Goal: Check status: Check status

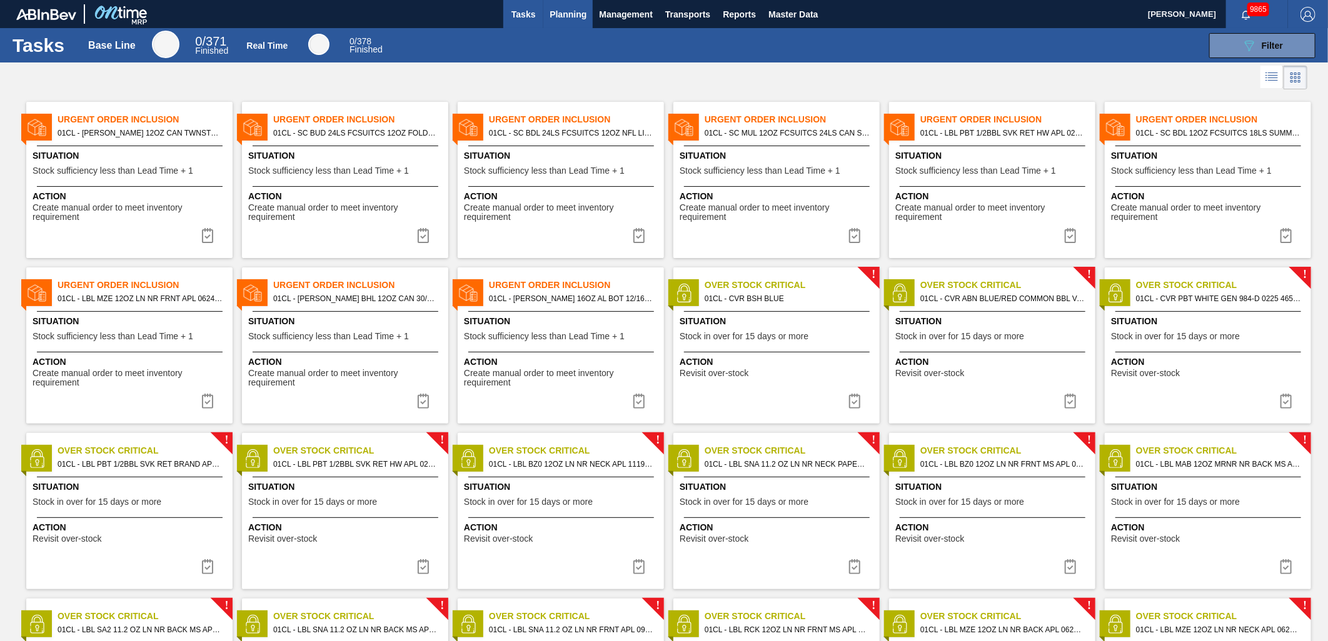
click at [574, 19] on span "Planning" at bounding box center [568, 14] width 37 height 15
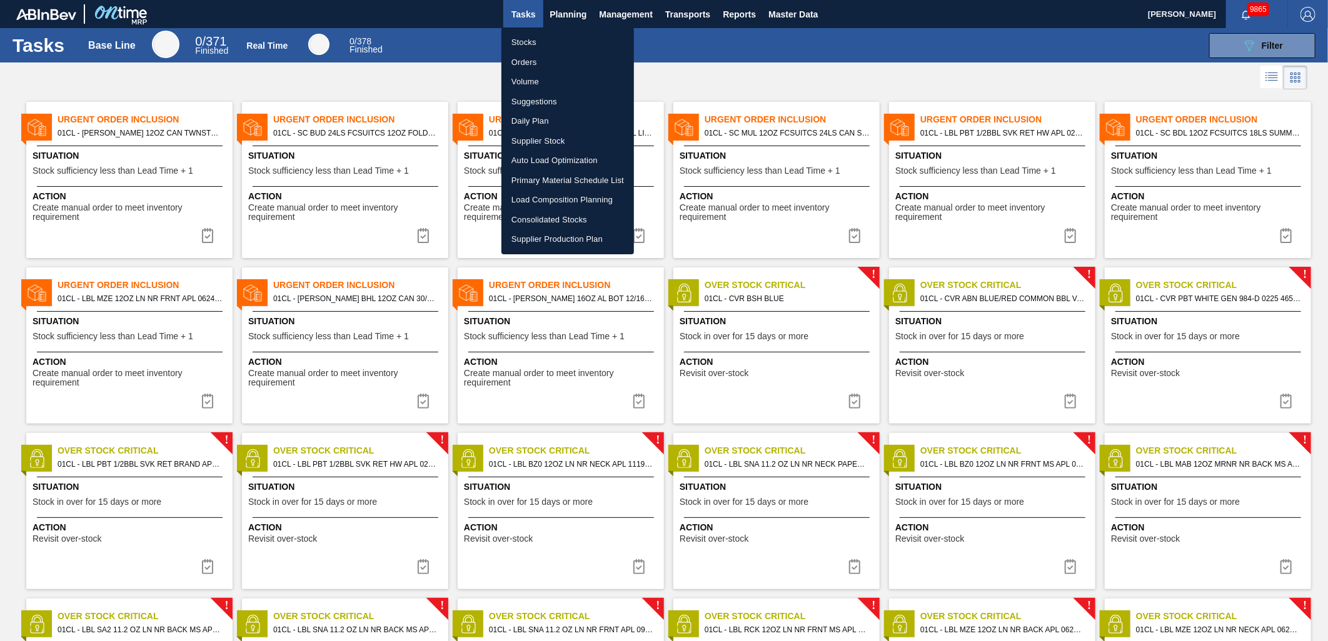
click at [564, 44] on li "Stocks" at bounding box center [567, 43] width 133 height 20
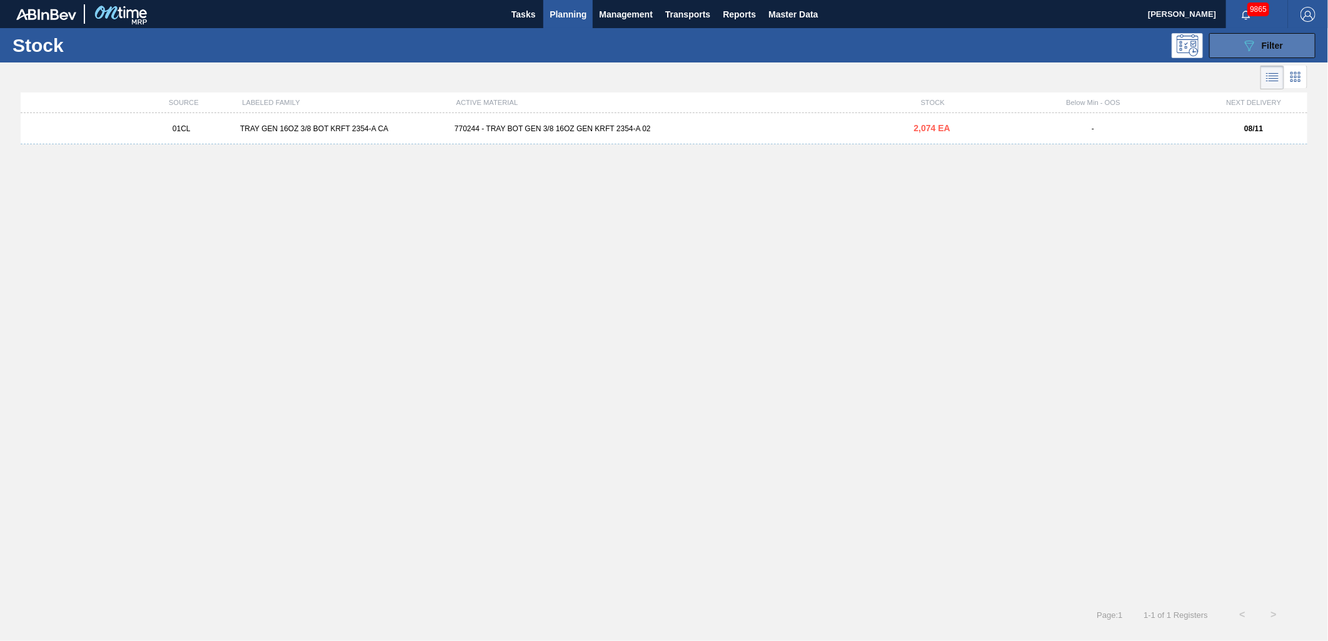
click at [1254, 54] on button "089F7B8B-B2A5-4AFE-B5C0-19BA573D28AC Filter" at bounding box center [1262, 45] width 106 height 25
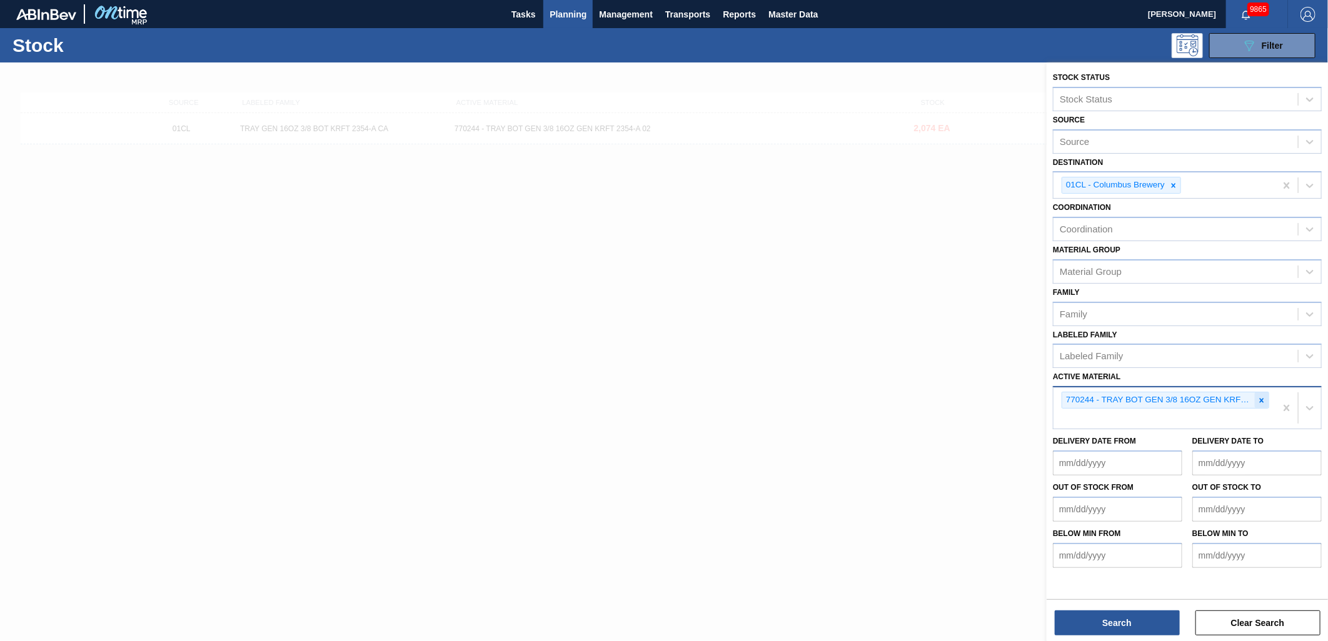
click at [1261, 396] on icon at bounding box center [1261, 400] width 9 height 9
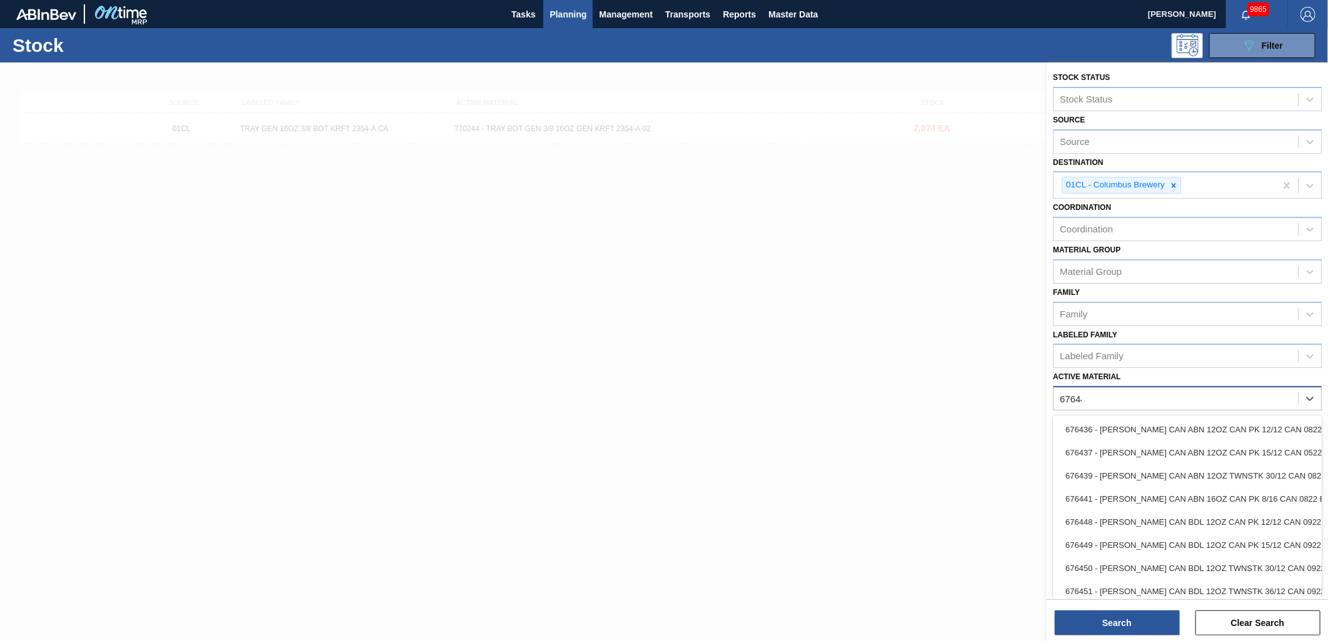
type Material "676449"
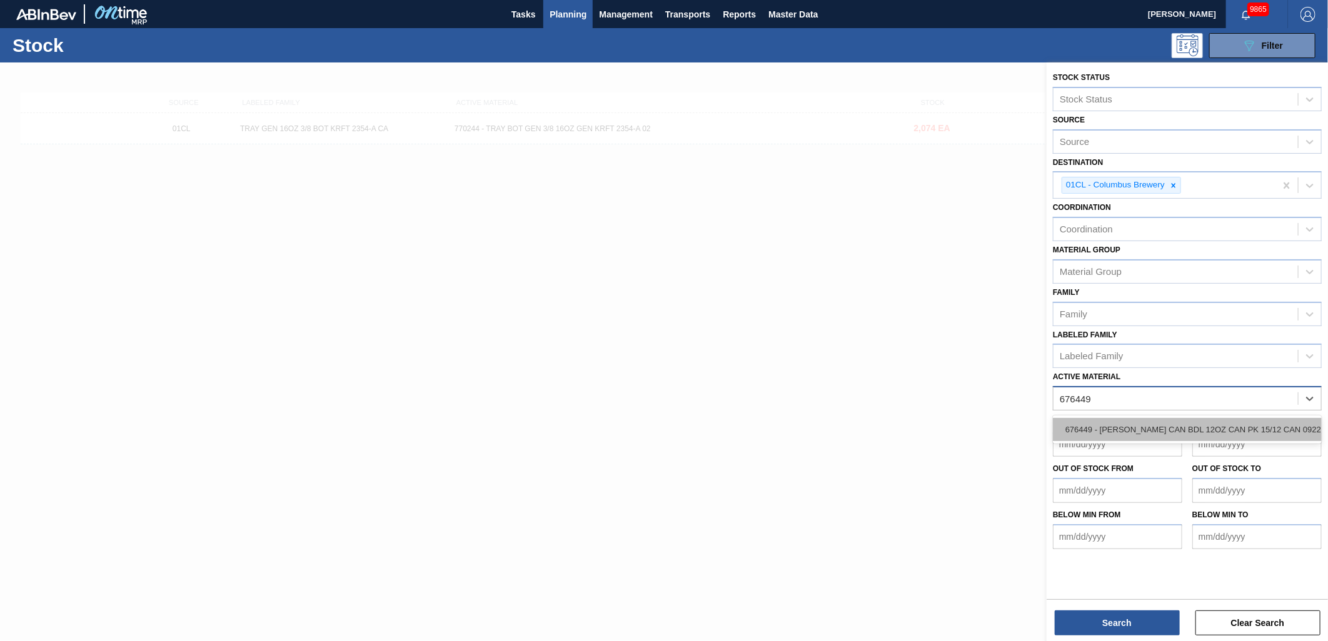
click at [1135, 421] on div "676449 - [PERSON_NAME] CAN BDL 12OZ CAN PK 15/12 CAN 0922" at bounding box center [1187, 429] width 269 height 23
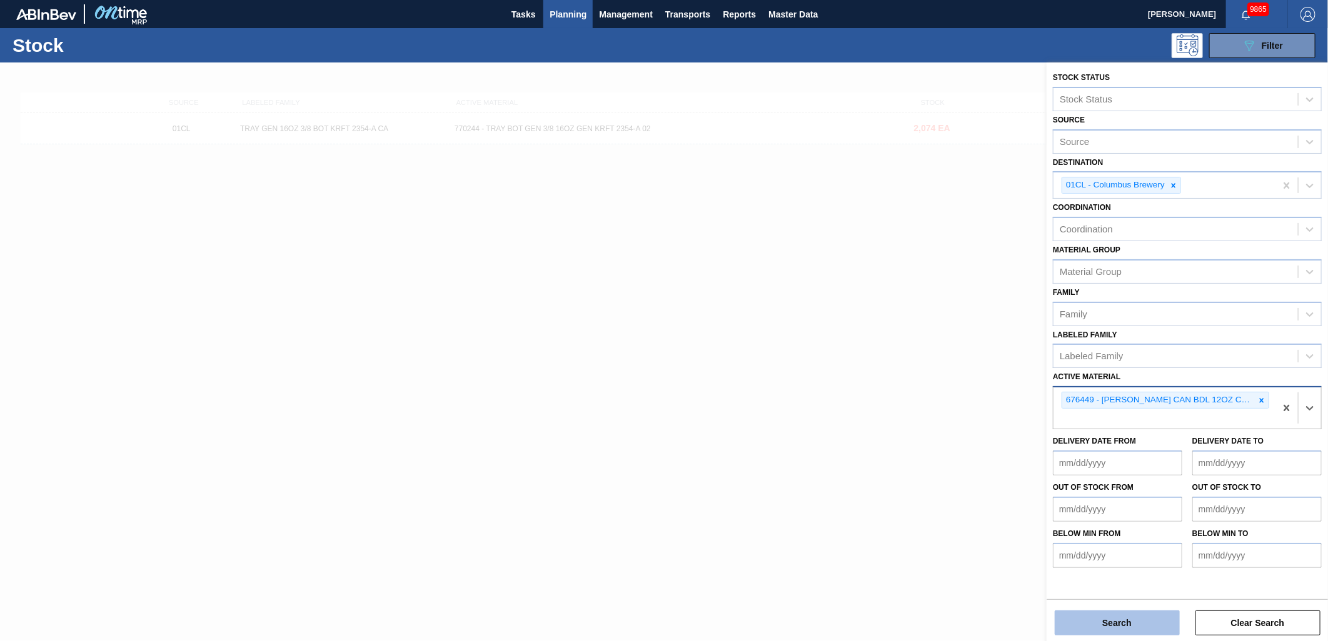
click at [1104, 622] on button "Search" at bounding box center [1117, 623] width 125 height 25
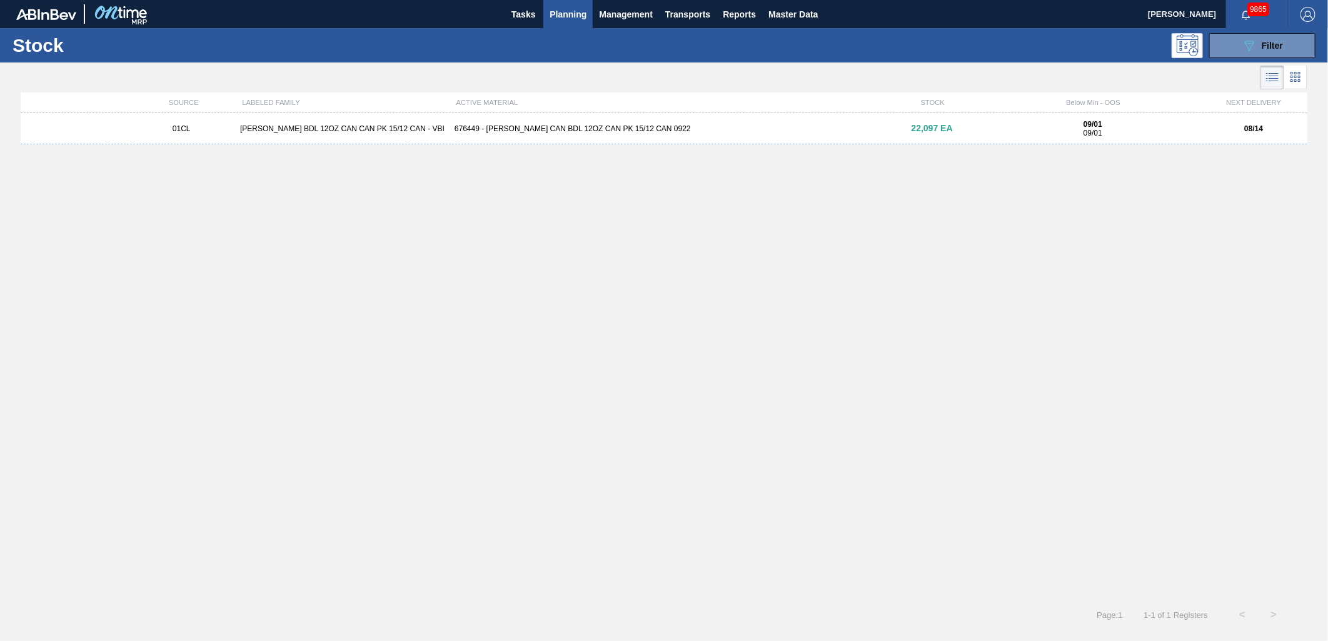
click at [521, 126] on div "676449 - [PERSON_NAME] CAN BDL 12OZ CAN PK 15/12 CAN 0922" at bounding box center [664, 128] width 429 height 9
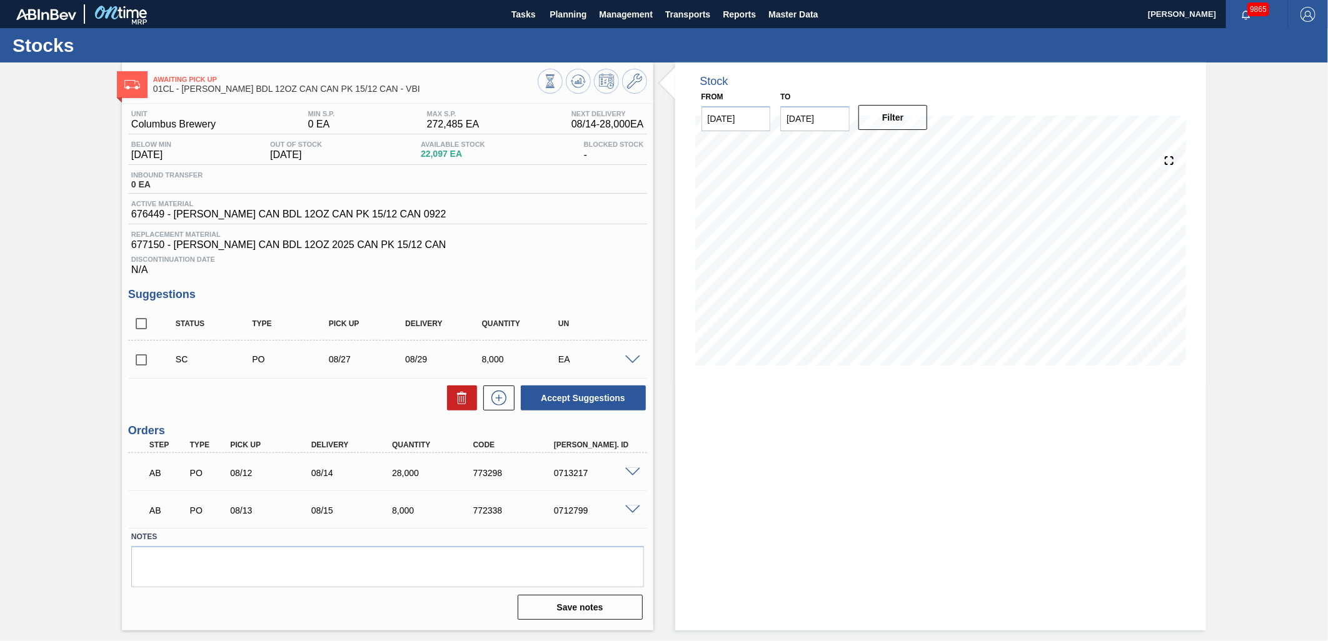
click at [631, 471] on span at bounding box center [632, 472] width 15 height 9
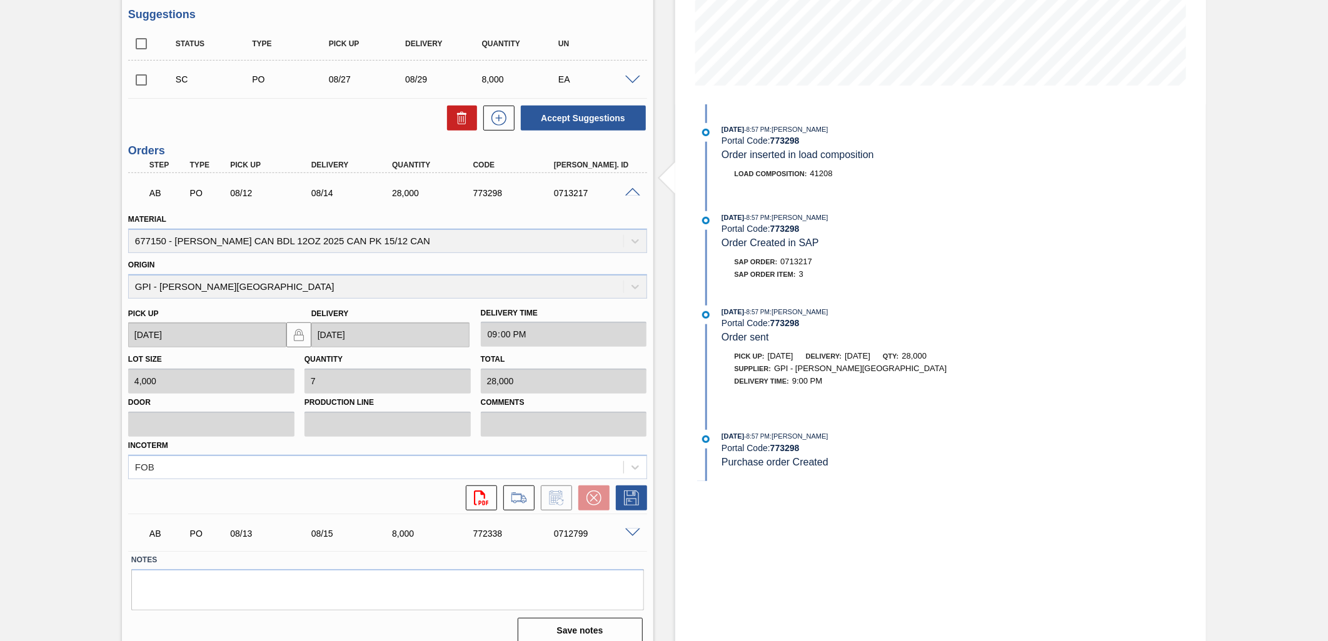
scroll to position [290, 0]
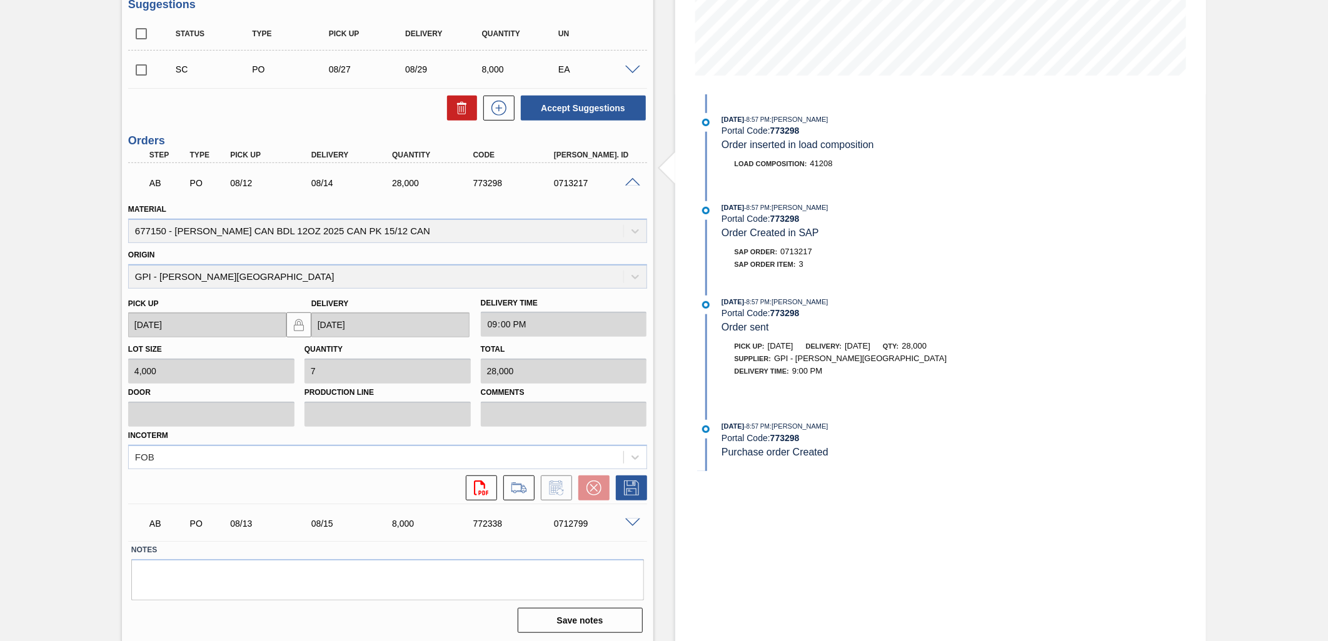
click at [634, 520] on span at bounding box center [632, 523] width 15 height 9
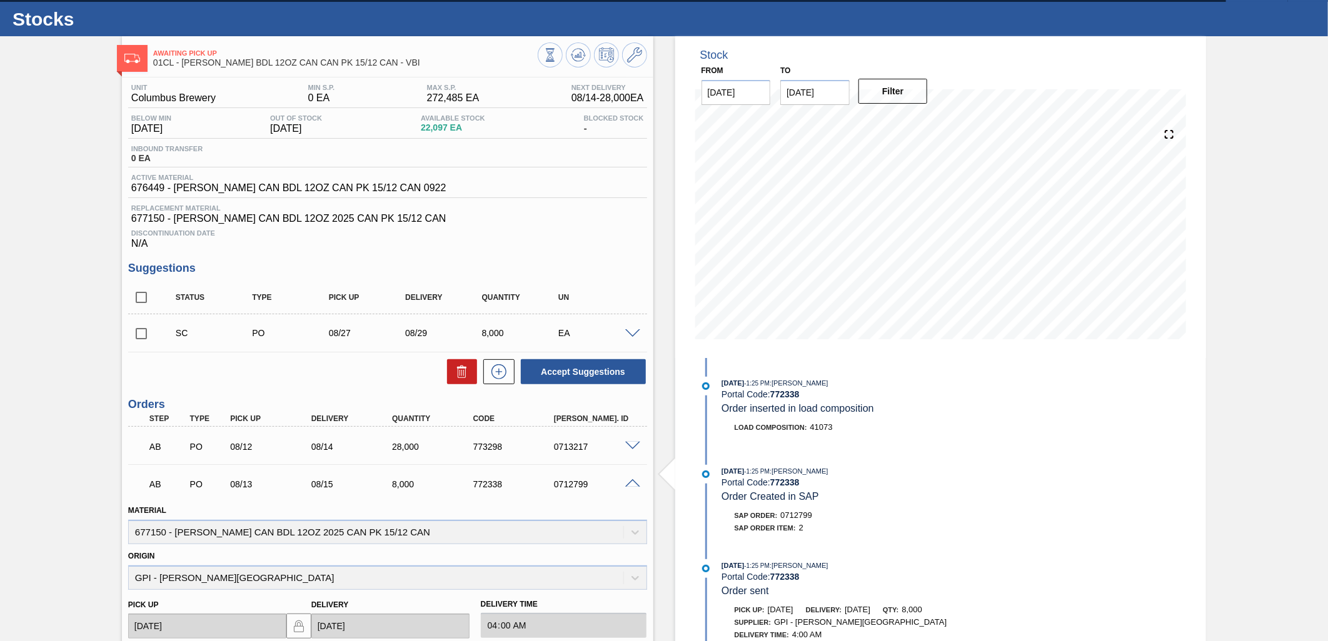
scroll to position [0, 0]
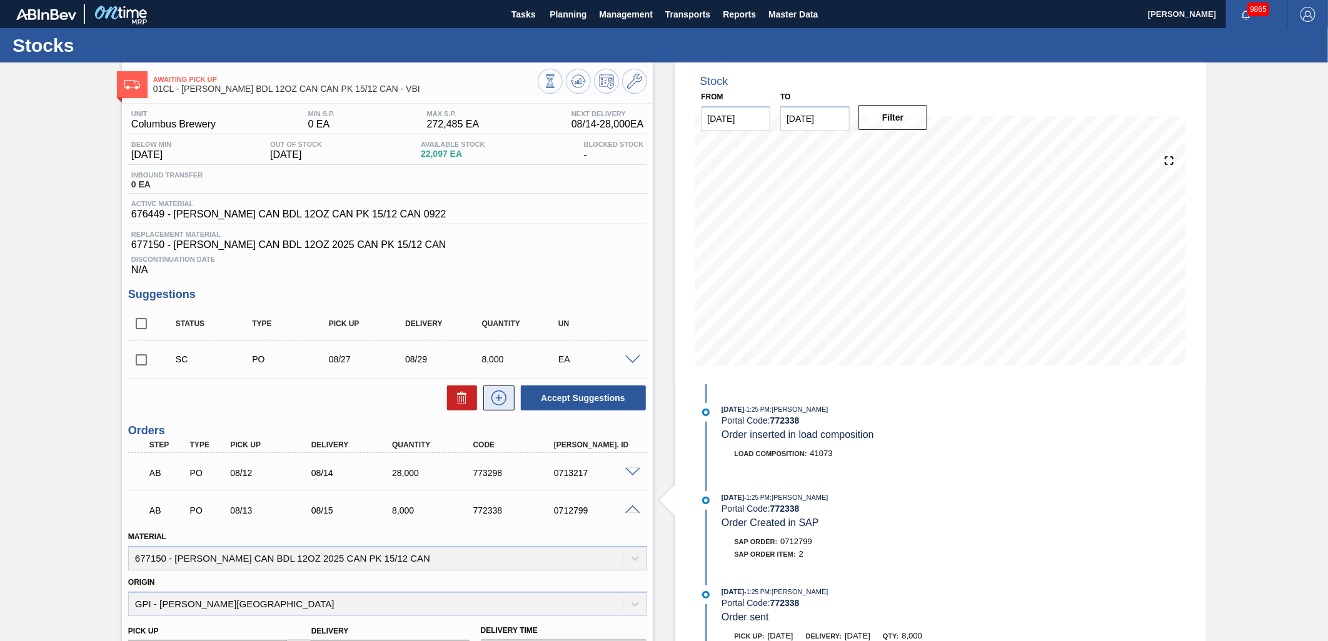
click at [498, 395] on icon at bounding box center [499, 398] width 20 height 15
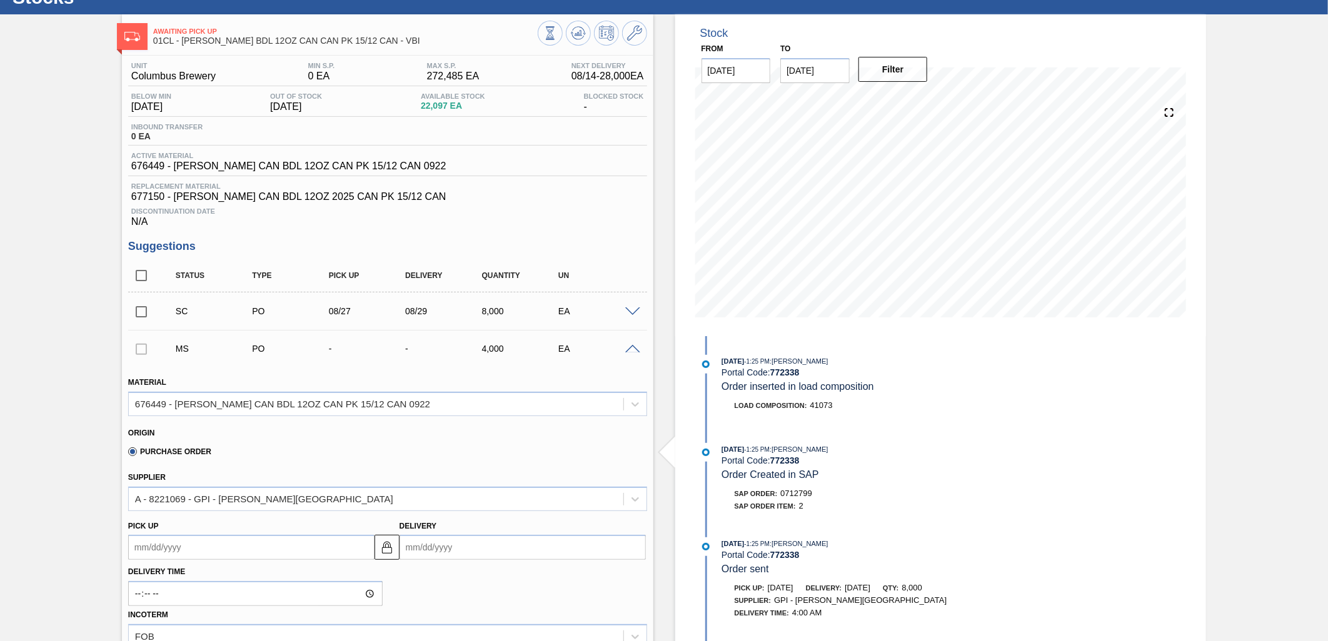
scroll to position [69, 0]
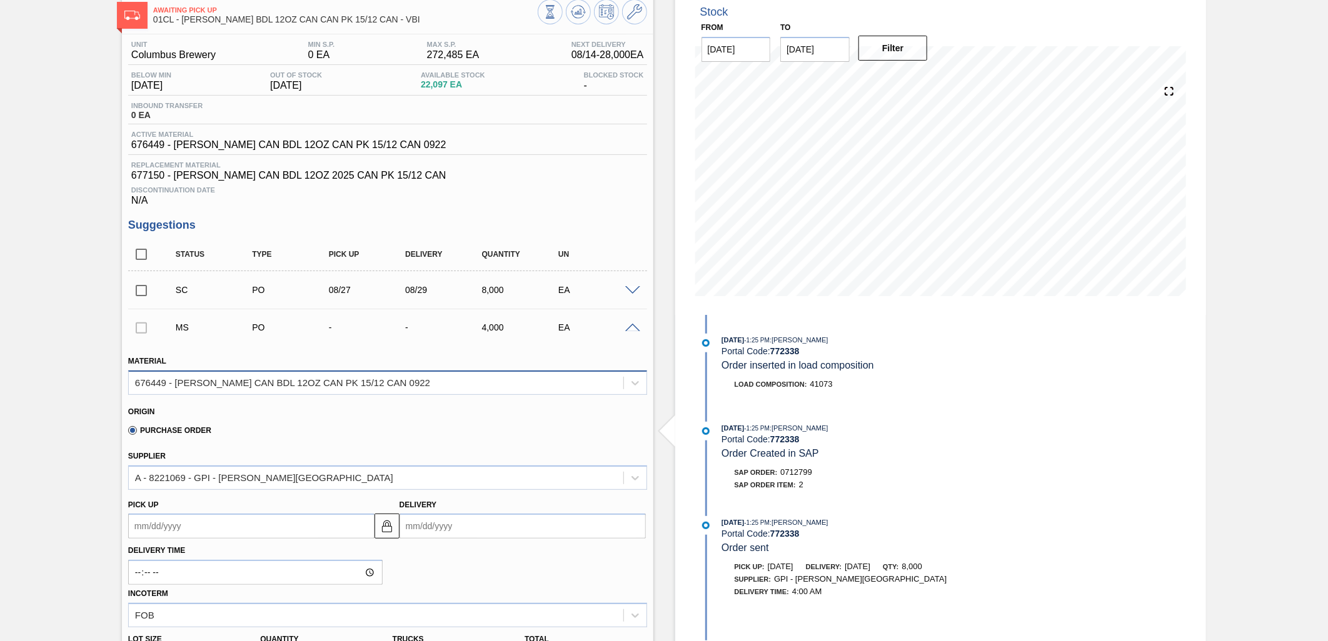
click at [461, 385] on div "676449 - [PERSON_NAME] CAN BDL 12OZ CAN PK 15/12 CAN 0922" at bounding box center [376, 383] width 495 height 18
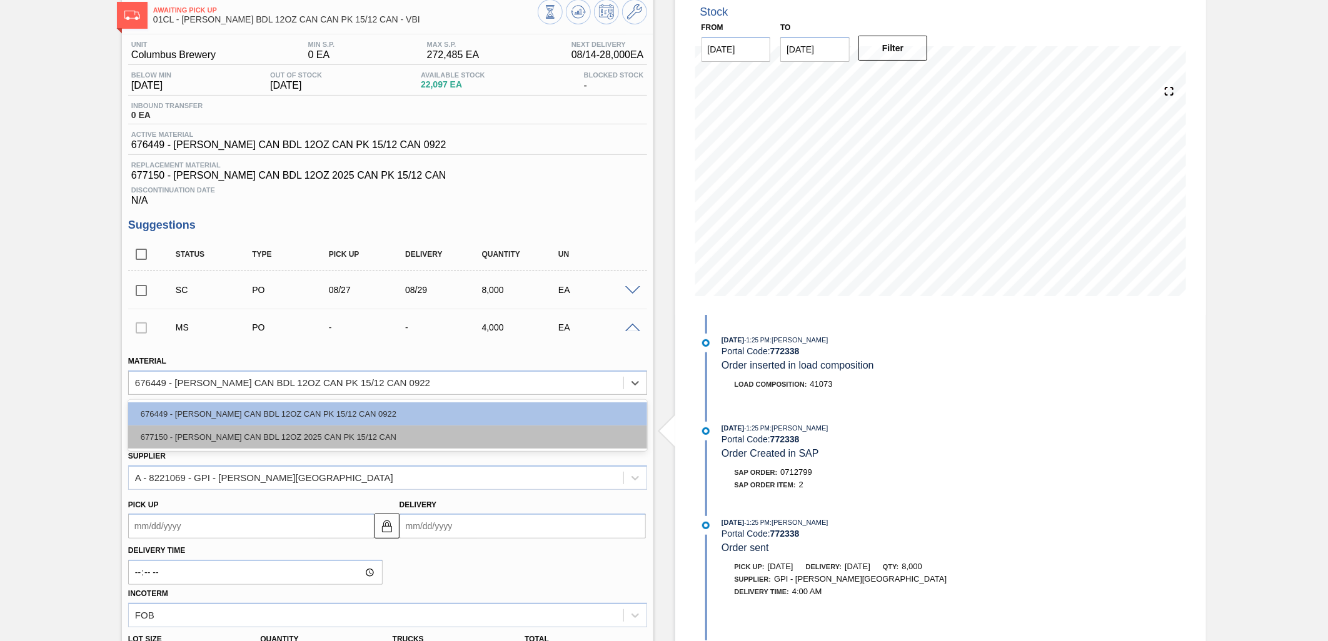
click at [367, 435] on div "677150 - [PERSON_NAME] CAN BDL 12OZ 2025 CAN PK 15/12 CAN" at bounding box center [387, 437] width 519 height 23
type input "0.045"
